Goal: Transaction & Acquisition: Subscribe to service/newsletter

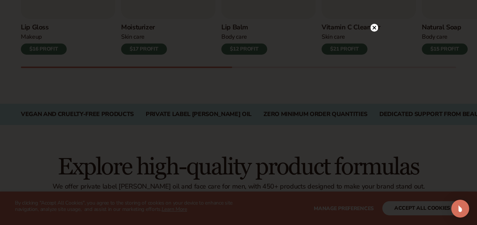
scroll to position [356, 0]
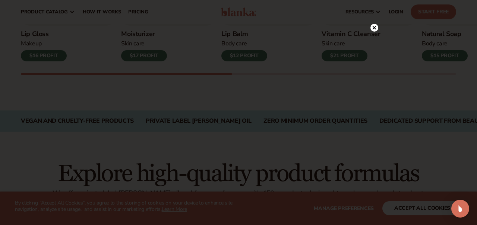
click at [370, 28] on circle at bounding box center [374, 28] width 8 height 8
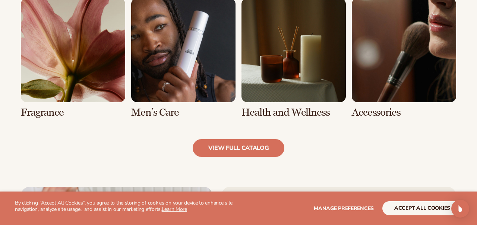
scroll to position [695, 0]
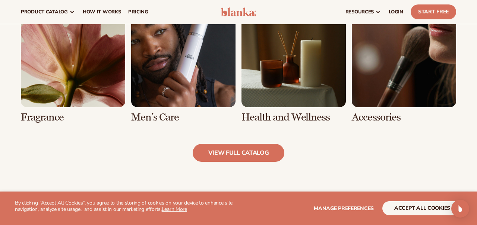
click at [204, 82] on link "6 / 8" at bounding box center [183, 63] width 104 height 120
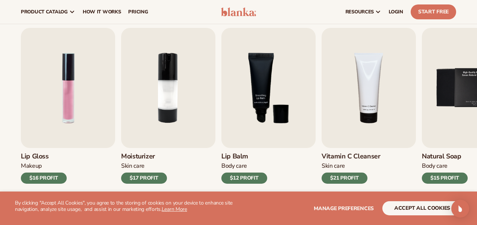
scroll to position [229, 0]
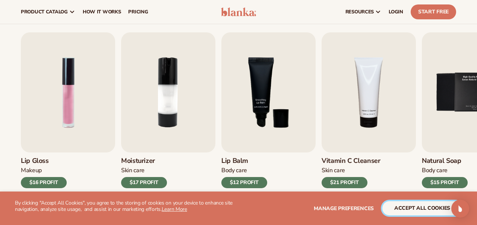
click at [416, 208] on button "accept all cookies" at bounding box center [422, 208] width 80 height 14
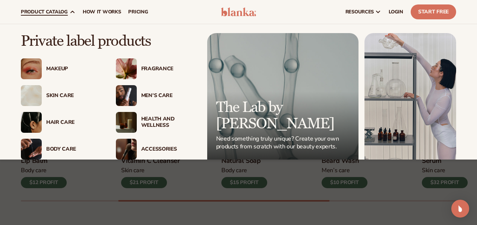
click at [149, 94] on div "Men’s Care" at bounding box center [168, 96] width 55 height 6
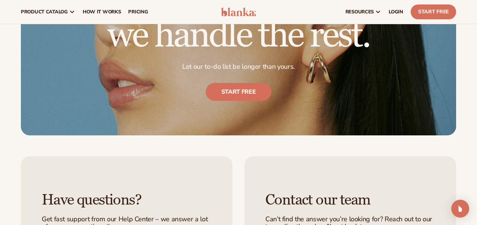
scroll to position [1169, 0]
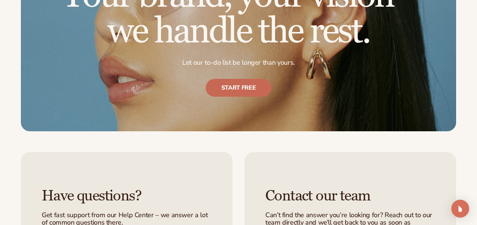
click at [230, 93] on link "Start free" at bounding box center [239, 88] width 66 height 18
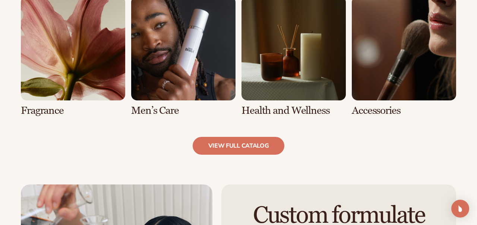
scroll to position [0, 0]
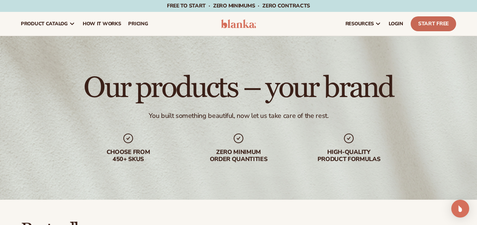
click at [426, 28] on link "Start Free" at bounding box center [432, 23] width 45 height 15
